Goal: Check status: Check status

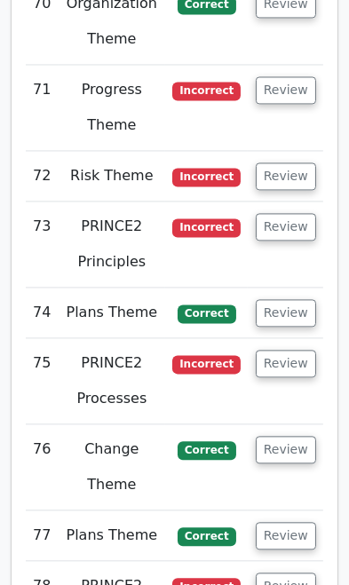
scroll to position [9679, 0]
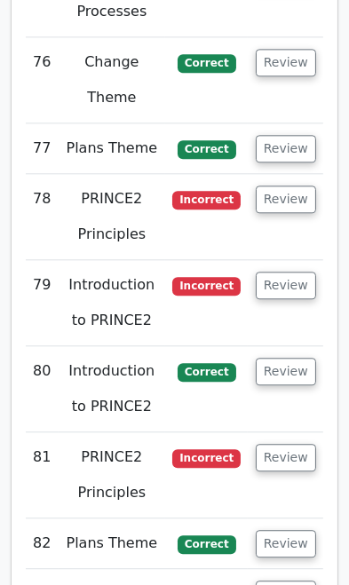
scroll to position [10074, 0]
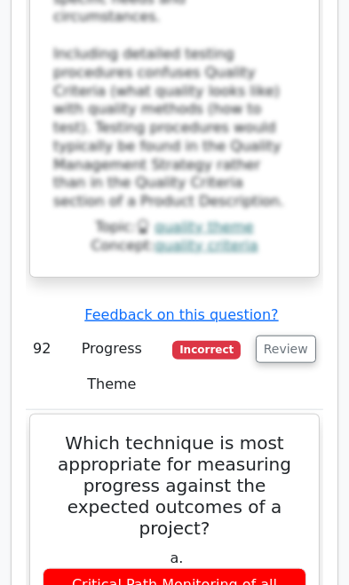
scroll to position [12334, 0]
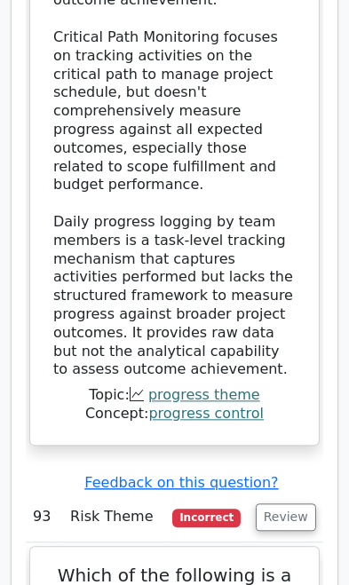
scroll to position [13557, 0]
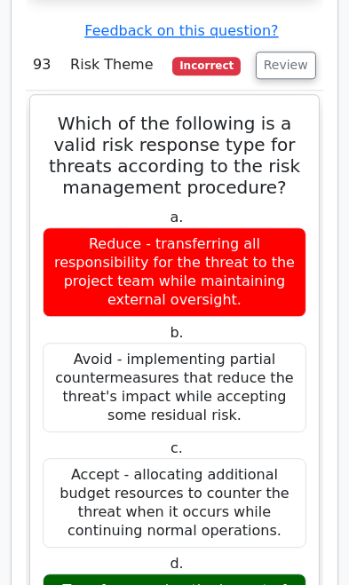
scroll to position [14006, 0]
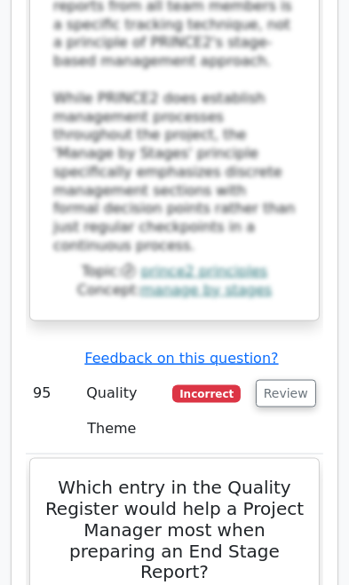
scroll to position [16692, 0]
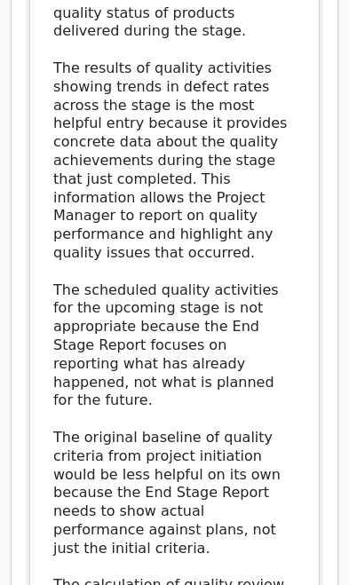
scroll to position [17817, 0]
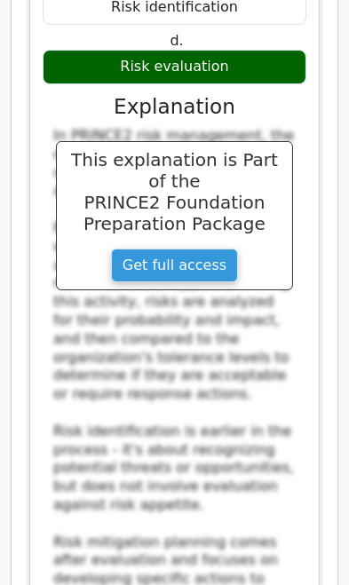
scroll to position [19081, 0]
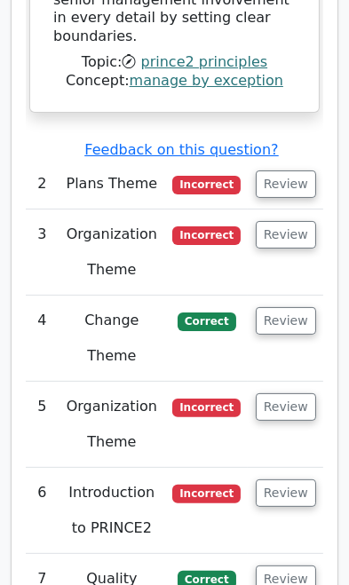
scroll to position [3903, 0]
